Goal: Obtain resource: Obtain resource

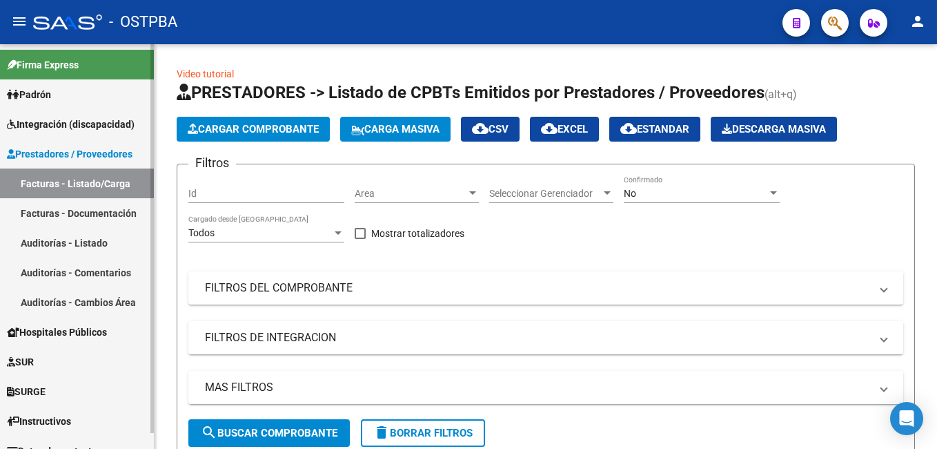
click at [49, 100] on span "Padrón" at bounding box center [29, 94] width 44 height 15
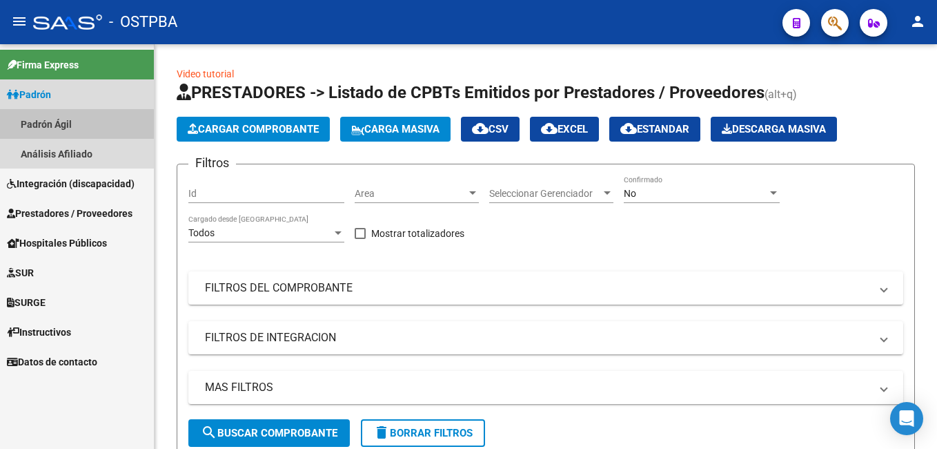
click at [52, 126] on link "Padrón Ágil" at bounding box center [77, 124] width 154 height 30
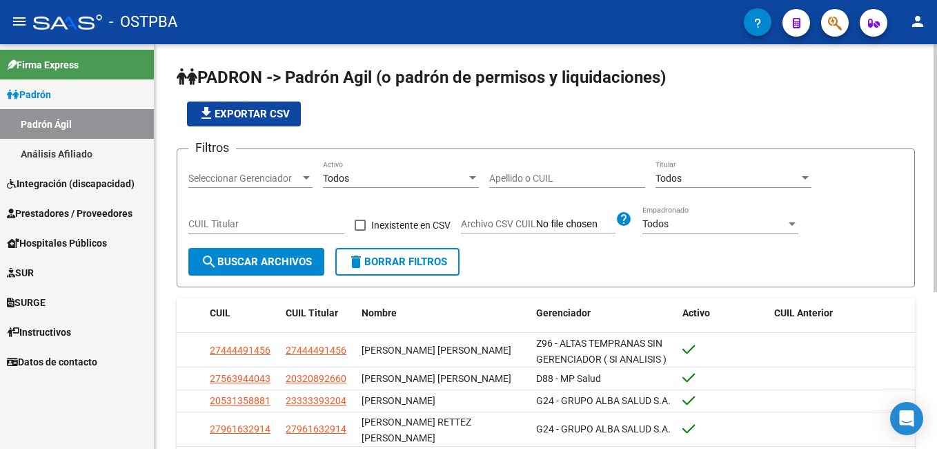
click at [558, 177] on input "Apellido o CUIL" at bounding box center [567, 179] width 156 height 12
type input "[PERSON_NAME]"
click at [307, 178] on div at bounding box center [306, 177] width 7 height 3
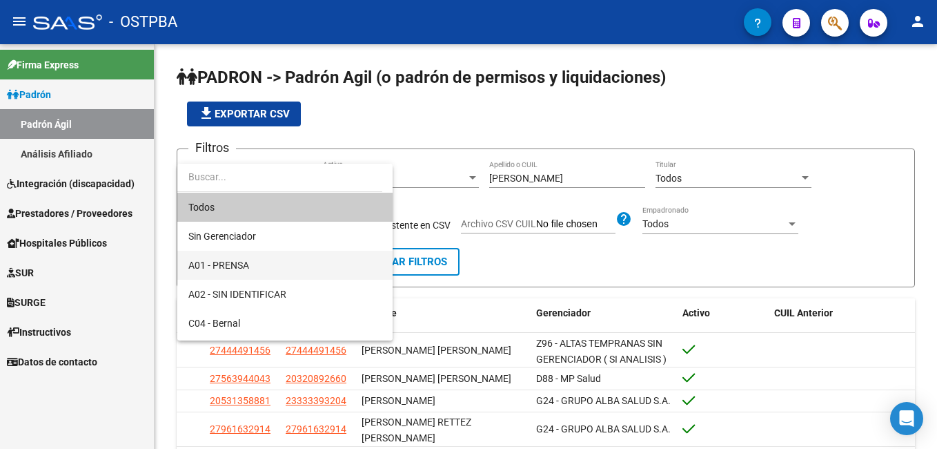
click at [261, 270] on span "A01 - PRENSA" at bounding box center [284, 264] width 193 height 29
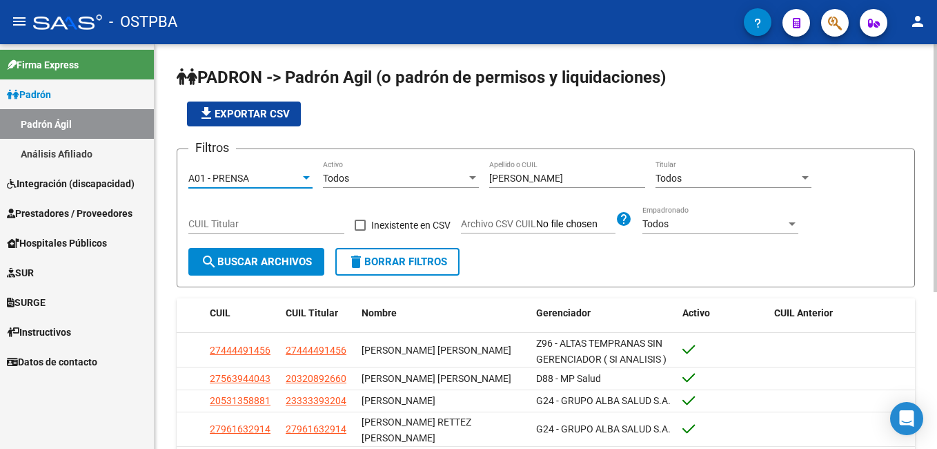
click at [266, 266] on span "search Buscar Archivos" at bounding box center [256, 261] width 111 height 12
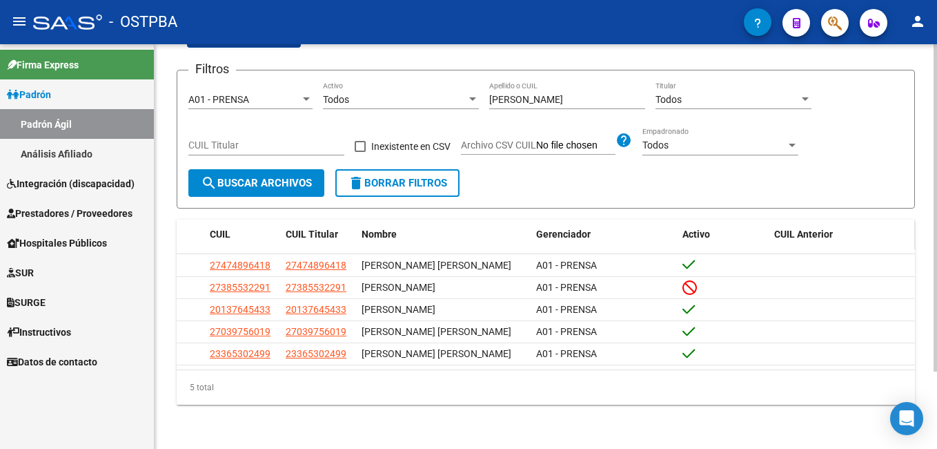
scroll to position [95, 0]
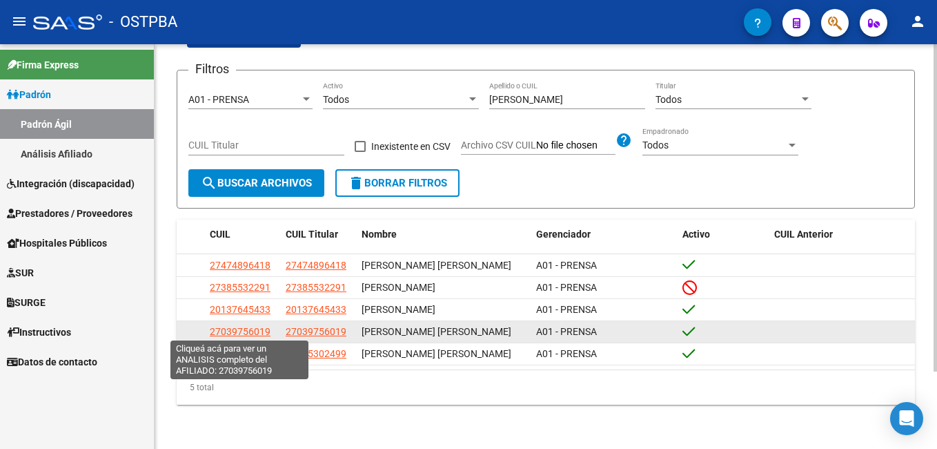
click at [235, 328] on span "27039756019" at bounding box center [240, 331] width 61 height 11
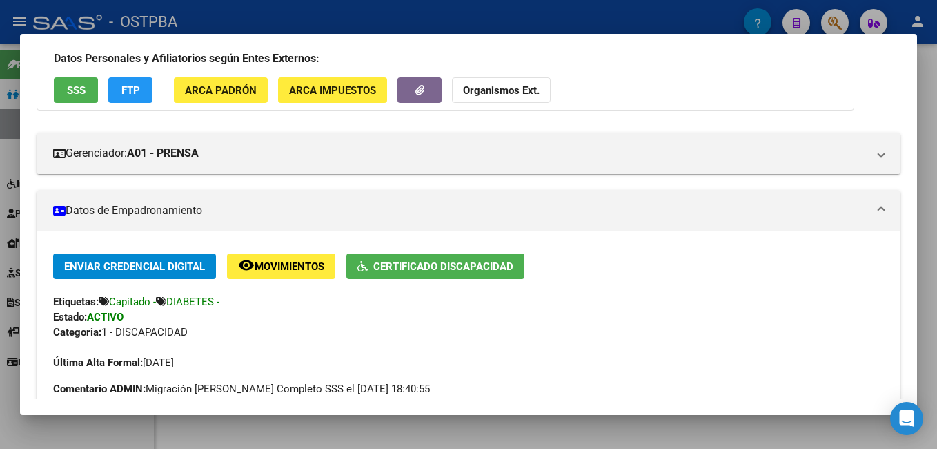
scroll to position [0, 0]
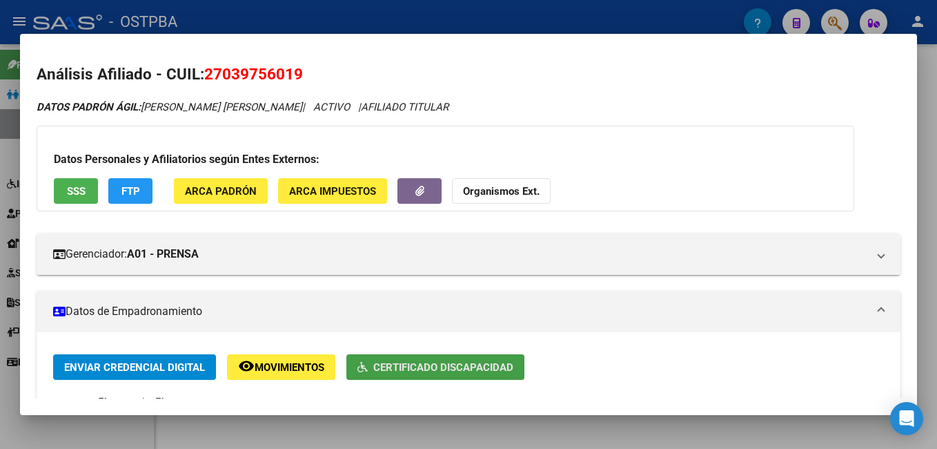
click at [472, 370] on span "Certificado Discapacidad" at bounding box center [443, 367] width 140 height 12
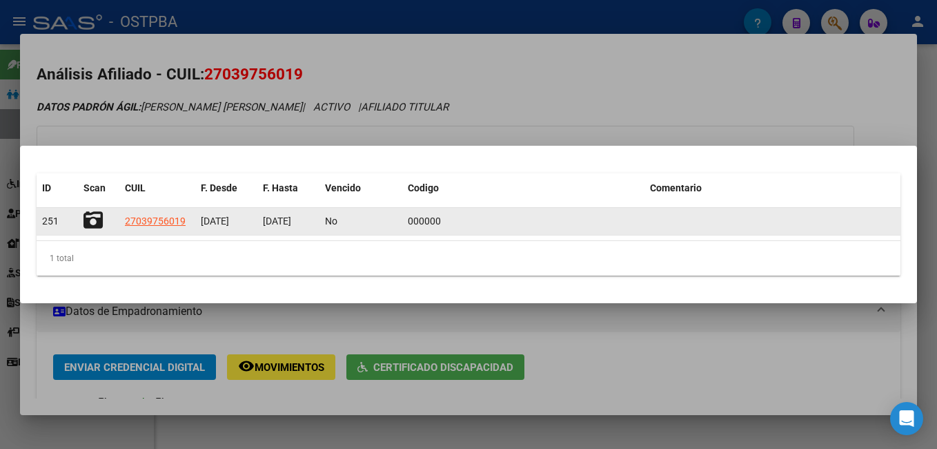
click at [98, 221] on icon at bounding box center [92, 219] width 19 height 19
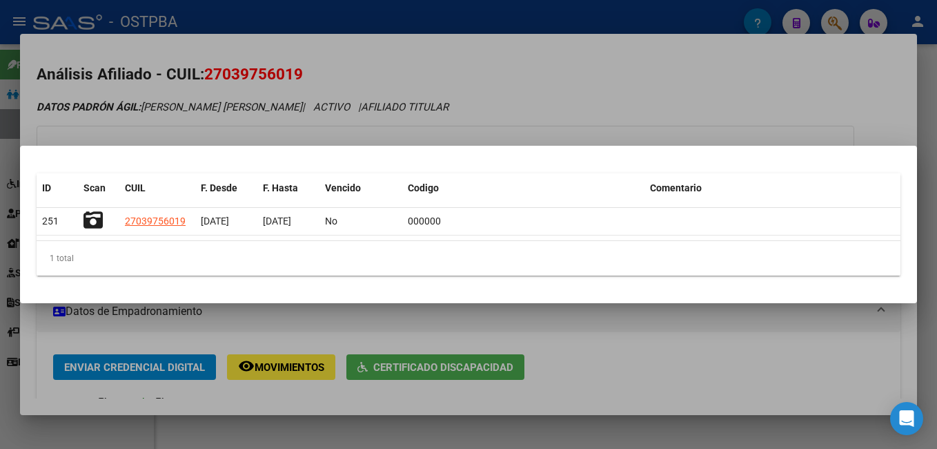
click at [282, 8] on div at bounding box center [468, 224] width 937 height 449
